Goal: Check status: Check status

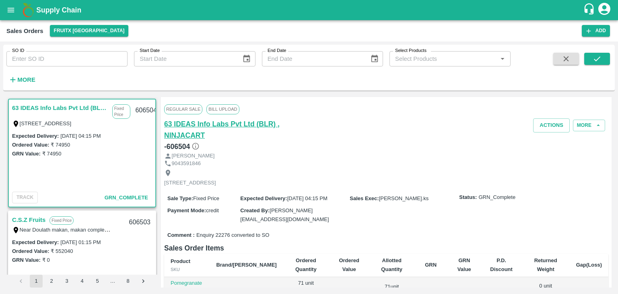
click at [250, 124] on h6 "63 IDEAS Info Labs Pvt Ltd (BLR) , NINJACART" at bounding box center [238, 129] width 148 height 23
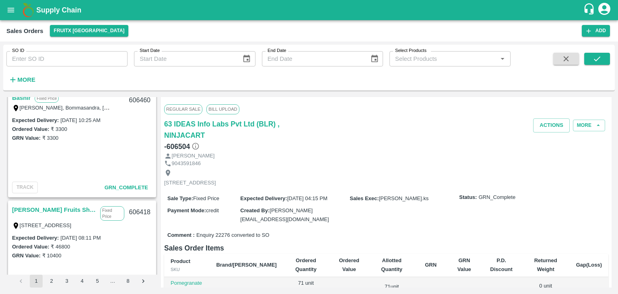
scroll to position [2620, 0]
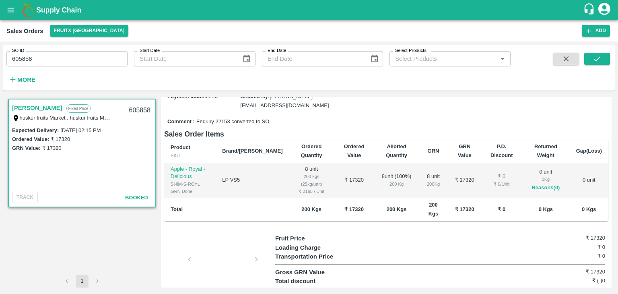
scroll to position [116, 0]
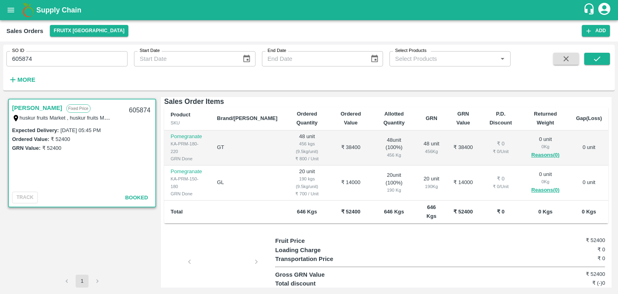
scroll to position [132, 0]
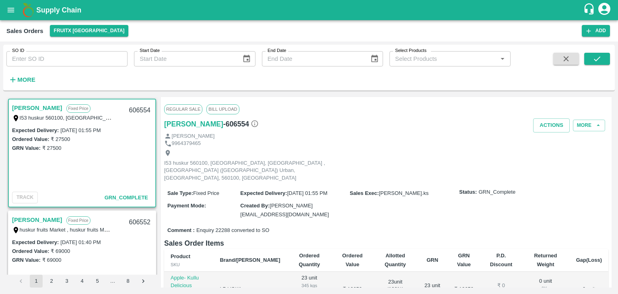
click at [135, 132] on div "Expected Delivery : [DATE] 01:55 PM" at bounding box center [82, 130] width 140 height 9
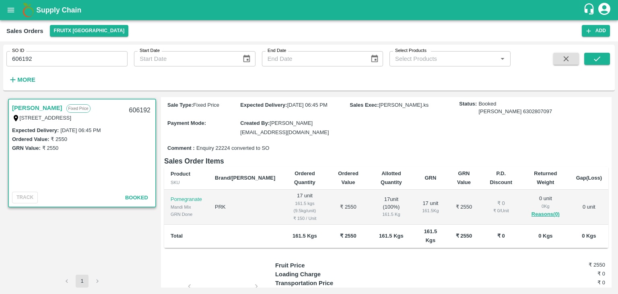
scroll to position [66, 0]
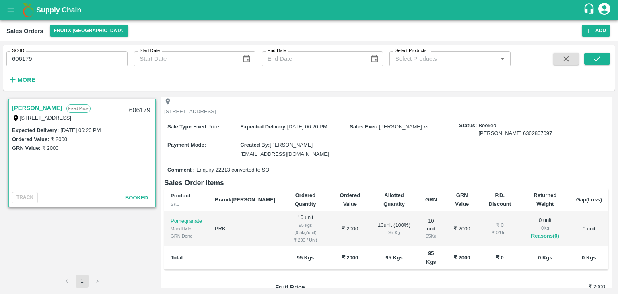
scroll to position [110, 0]
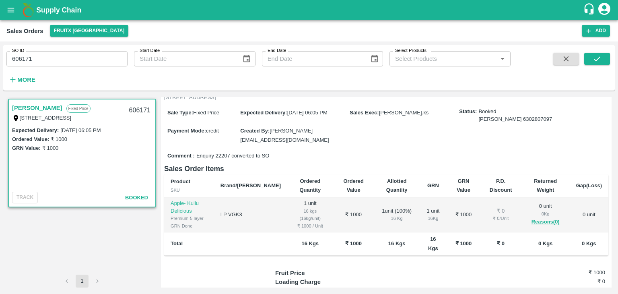
scroll to position [58, 0]
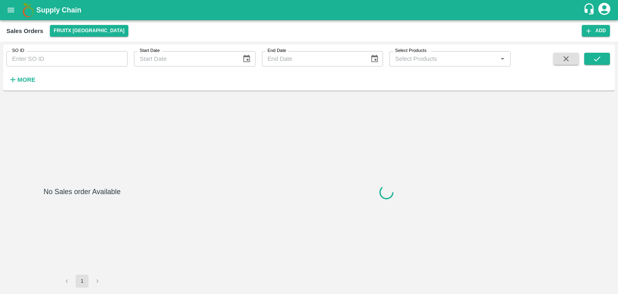
type input "606179"
